Goal: Transaction & Acquisition: Book appointment/travel/reservation

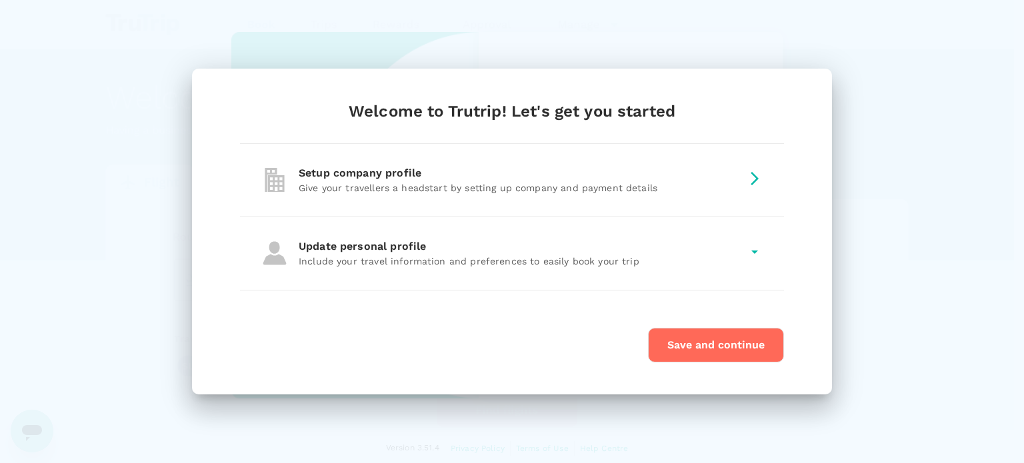
click at [489, 186] on p "Give your travellers a headstart by setting up company and payment details" at bounding box center [520, 187] width 443 height 13
